Goal: Communication & Community: Answer question/provide support

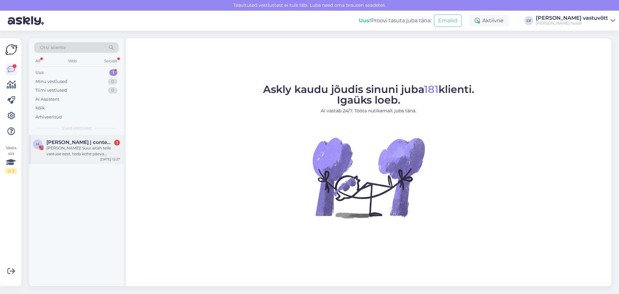
click at [78, 151] on div "[PERSON_NAME]! Suur aitäh teile vastuse eest, teeb kohe päeva rõõmsaks! [PERSON…" at bounding box center [82, 151] width 73 height 12
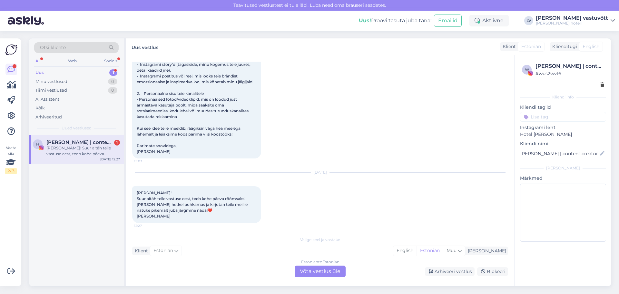
scroll to position [116, 0]
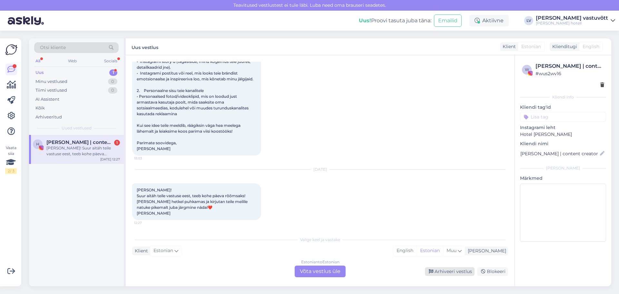
click at [460, 269] on div "Arhiveeri vestlus" at bounding box center [450, 271] width 50 height 9
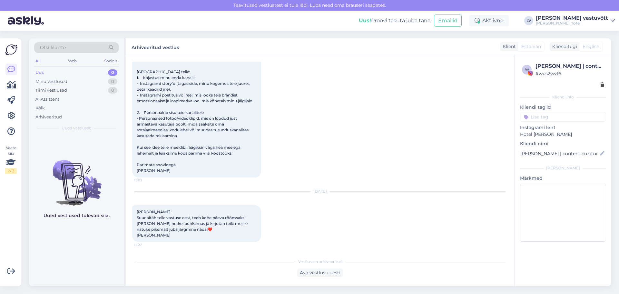
scroll to position [0, 0]
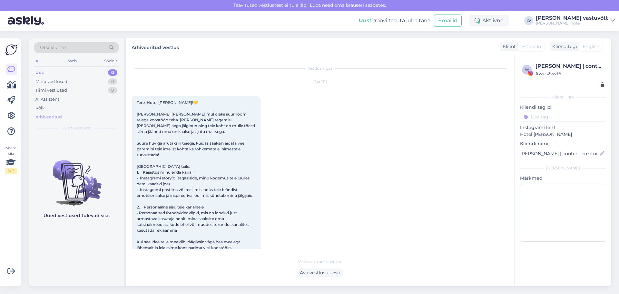
click at [47, 120] on div "Arhiveeritud" at bounding box center [48, 117] width 26 height 6
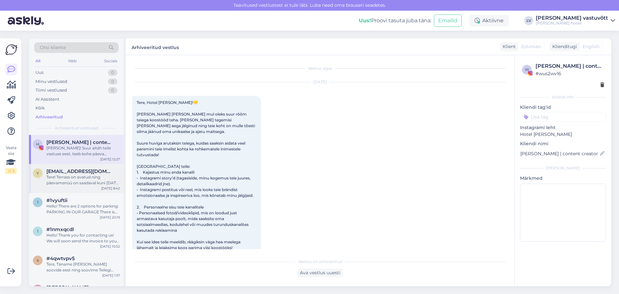
click at [74, 182] on div "Tere! Terrass on avatud ning päevamenüü on saadaval kuni [DATE] (k.a.) Ainult e…" at bounding box center [82, 180] width 73 height 12
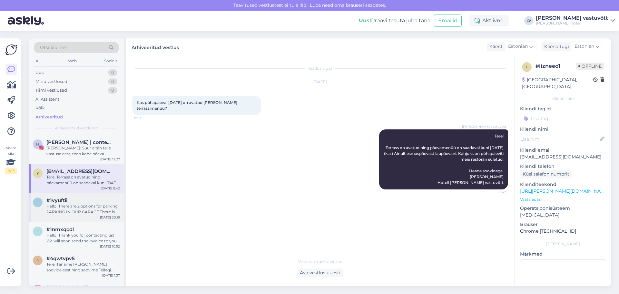
click at [59, 198] on span "#1vyuftii" at bounding box center [56, 200] width 21 height 6
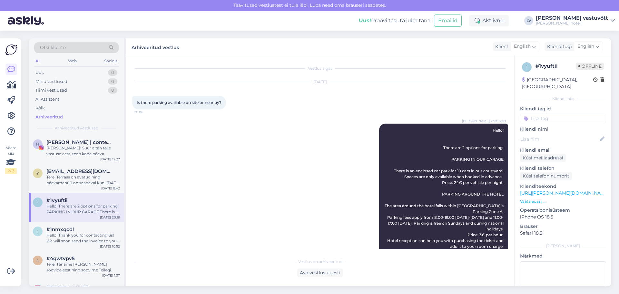
scroll to position [55, 0]
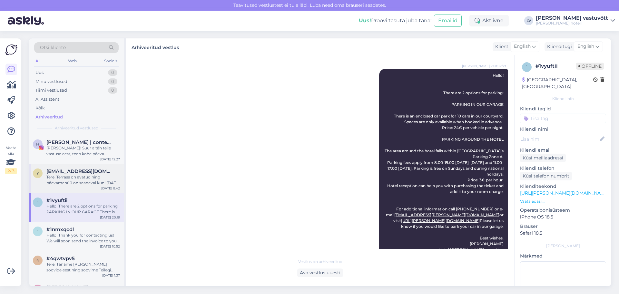
click at [68, 185] on div "Tere! Terrass on avatud ning päevamenüü on saadaval kuni [DATE] (k.a.) Ainult e…" at bounding box center [82, 180] width 73 height 12
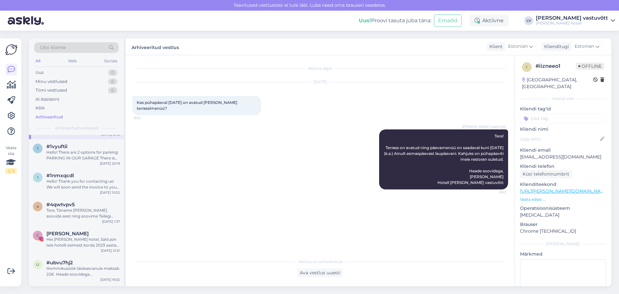
scroll to position [64, 0]
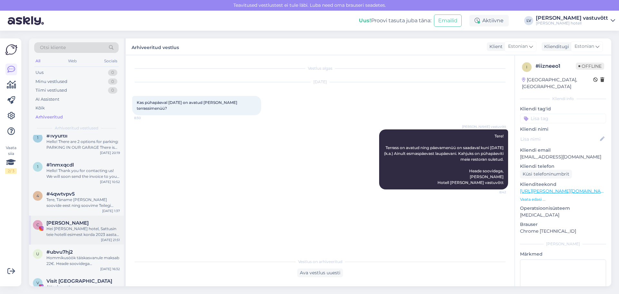
click at [82, 233] on div "Hei [PERSON_NAME] hotel, Sattusin teie hotelli esimest korda 2023 aasta detsemb…" at bounding box center [82, 232] width 73 height 12
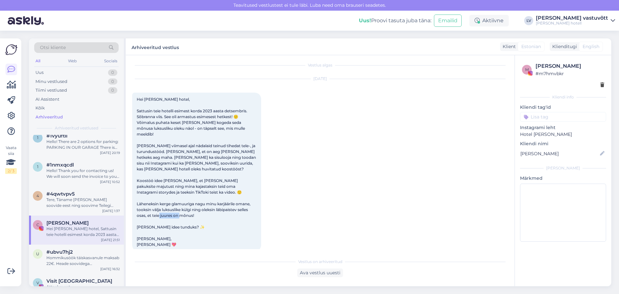
scroll to position [7, 0]
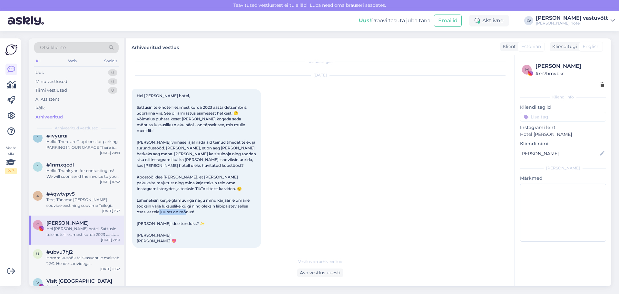
drag, startPoint x: 137, startPoint y: 243, endPoint x: 161, endPoint y: 242, distance: 24.5
click at [161, 242] on div "[DATE] Hei [PERSON_NAME] hotel, Sattusin teie hotelli esimest korda 2023 aasta …" at bounding box center [320, 161] width 376 height 186
copy span "rol Leiste 💖"
click at [304, 96] on div "[DATE] Hei [PERSON_NAME] hotel, Sattusin teie hotelli esimest korda 2023 aasta …" at bounding box center [320, 161] width 376 height 186
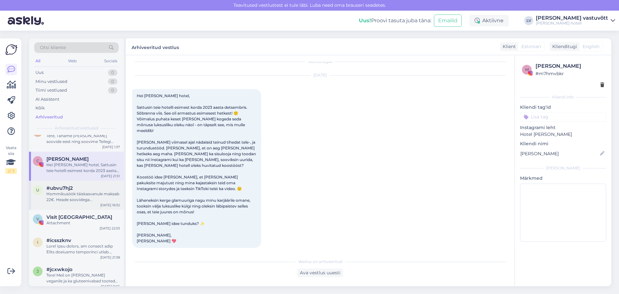
scroll to position [129, 0]
click at [77, 199] on div "Hommikusöök täiskasvanule maksab 22€. Heade soovidega [PERSON_NAME] Hotell [PER…" at bounding box center [82, 196] width 73 height 12
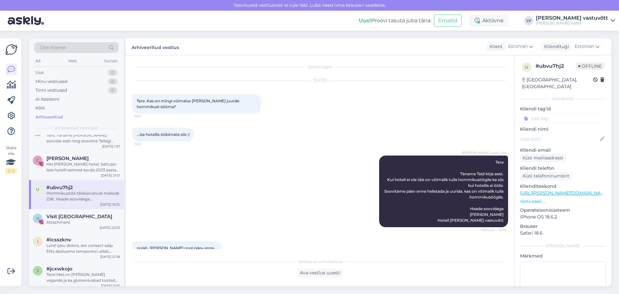
scroll to position [0, 0]
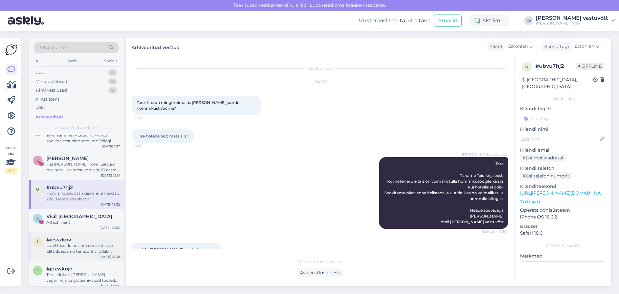
click at [72, 239] on div "#icsszknv" at bounding box center [82, 239] width 73 height 6
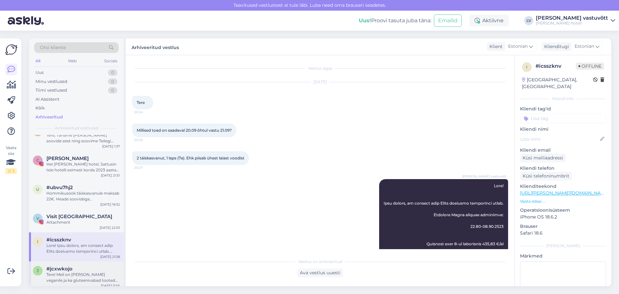
click at [75, 274] on div "Tere! Meil on [PERSON_NAME] veganile ja ka gluteenivabad tooted on olemas. Rohk…" at bounding box center [82, 277] width 73 height 12
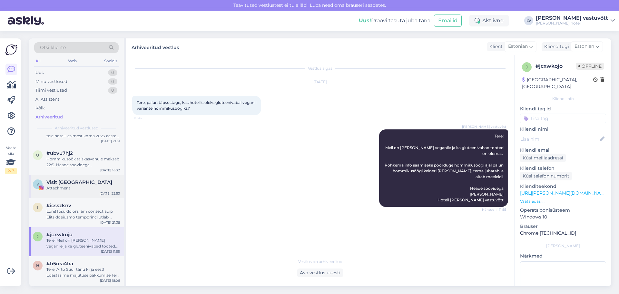
scroll to position [193, 0]
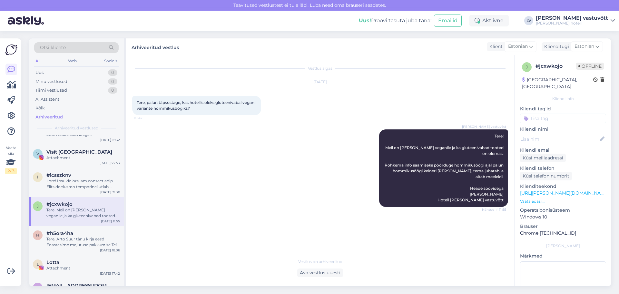
click at [80, 217] on div "Tere! Meil on [PERSON_NAME] veganile ja ka gluteenivabad tooted on olemas. Rohk…" at bounding box center [82, 213] width 73 height 12
click at [88, 231] on div "#h5ora4ha" at bounding box center [82, 233] width 73 height 6
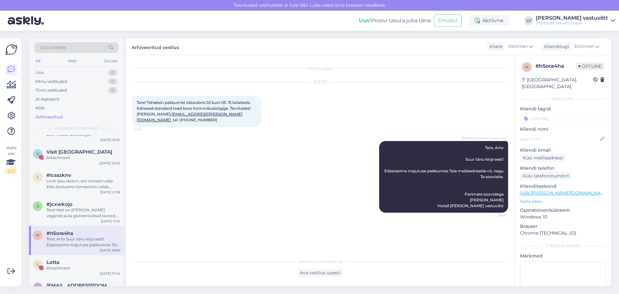
scroll to position [0, 0]
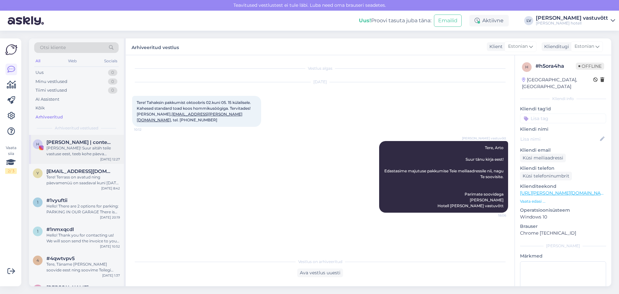
click at [62, 157] on div "H [PERSON_NAME] | content creator [PERSON_NAME]! Suur aitäh teile vastuse eest,…" at bounding box center [76, 149] width 95 height 29
